Goal: Task Accomplishment & Management: Manage account settings

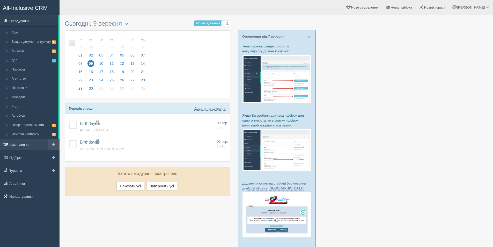
click at [20, 145] on link "Замовлення" at bounding box center [30, 144] width 60 height 11
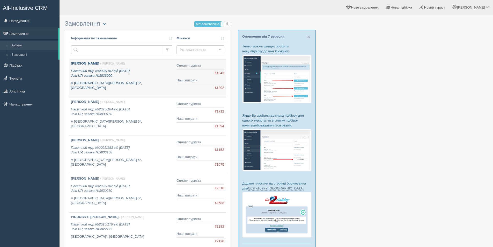
click at [152, 79] on div "NIKITINSKYI YURII / Дарина Г. Пакетний тур №2025/187 від 28.08.2025 Join UP, за…" at bounding box center [122, 75] width 102 height 29
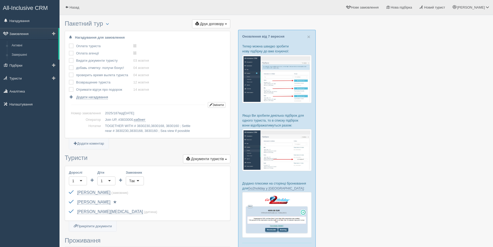
click at [28, 35] on link "Замовлення" at bounding box center [29, 33] width 58 height 11
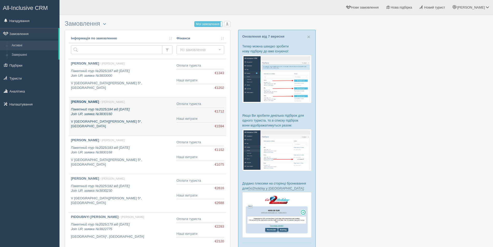
drag, startPoint x: 135, startPoint y: 117, endPoint x: 140, endPoint y: 118, distance: 5.0
click at [136, 117] on div "NIKITINSKYI YURII / Дарина Г. Пакетний тур №2025/184 від 26.08.2025 Join UP, за…" at bounding box center [122, 113] width 102 height 29
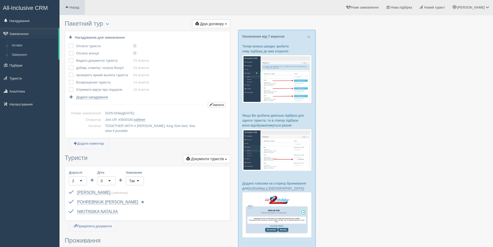
click at [65, 11] on link "Назад" at bounding box center [72, 7] width 25 height 15
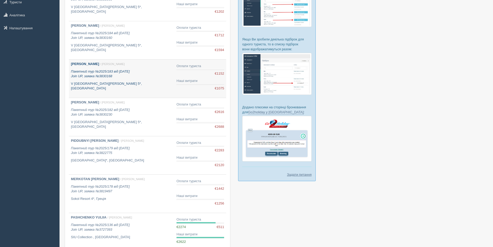
scroll to position [78, 0]
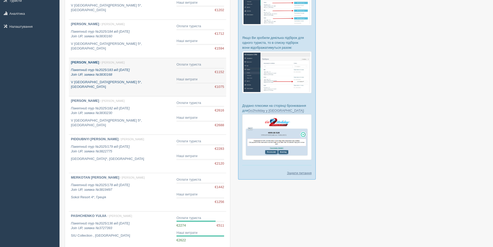
click at [138, 87] on link "NIKITINSKYI YURII / Дарина Г. Пакетний тур №2025/183 від 26.08.2025 Join UP, за…" at bounding box center [122, 77] width 106 height 38
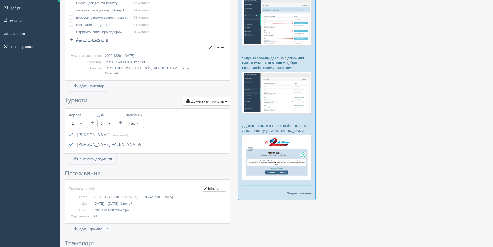
scroll to position [15, 0]
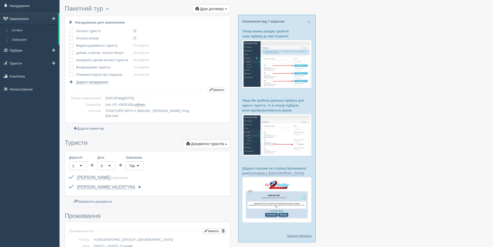
click at [12, 16] on link "Замовлення" at bounding box center [29, 18] width 58 height 11
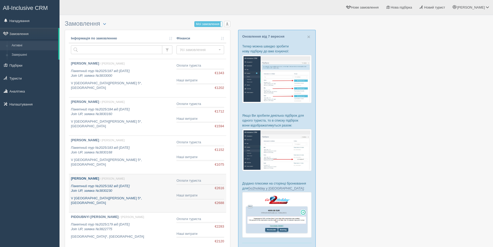
click at [149, 196] on div "[PERSON_NAME] / [PERSON_NAME] Пакетний тур №2025/182 від [DATE] Join UP, заявка…" at bounding box center [122, 190] width 102 height 29
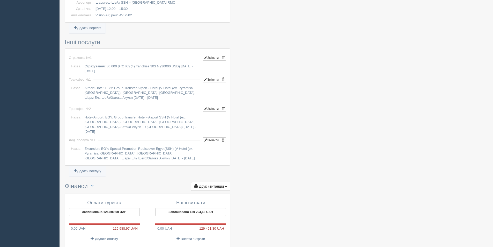
scroll to position [451, 0]
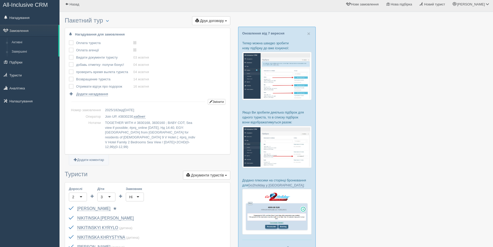
scroll to position [0, 0]
